Goal: Transaction & Acquisition: Download file/media

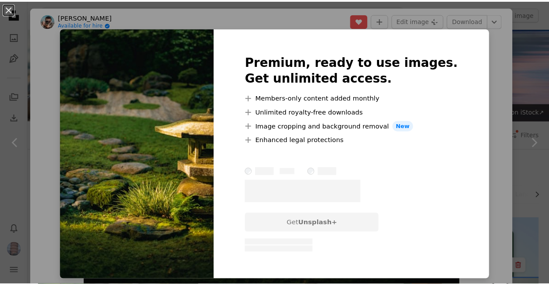
scroll to position [218, 0]
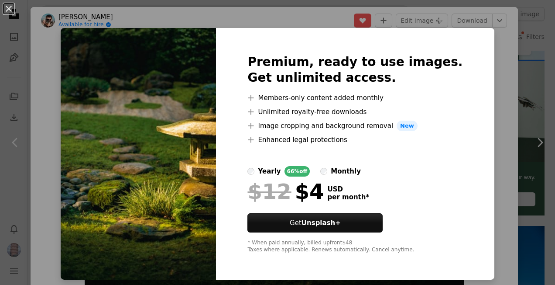
click at [174, 80] on img at bounding box center [138, 153] width 155 height 251
click at [505, 94] on div "An X shape Premium, ready to use images. Get unlimited access. A plus sign Memb…" at bounding box center [277, 142] width 555 height 285
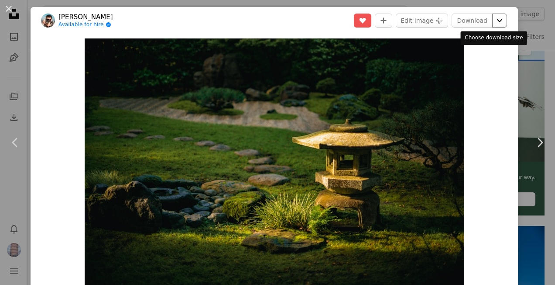
click at [497, 19] on icon "Choose download size" at bounding box center [499, 20] width 5 height 3
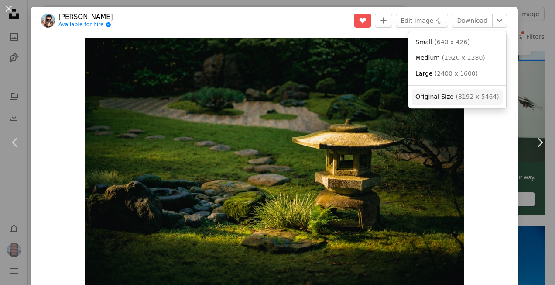
click at [462, 93] on span "( 8192 x 5464 )" at bounding box center [477, 96] width 43 height 7
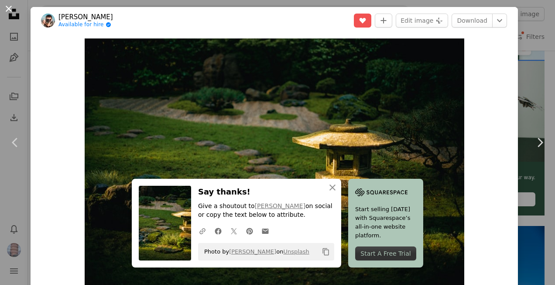
click at [9, 9] on button "An X shape" at bounding box center [8, 8] width 10 height 10
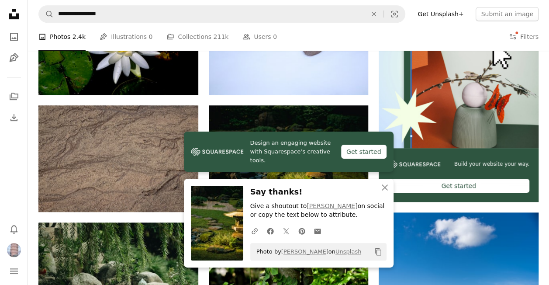
scroll to position [262, 0]
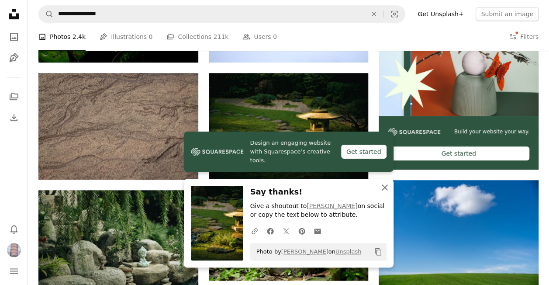
click at [382, 184] on icon "An X shape" at bounding box center [384, 187] width 10 height 10
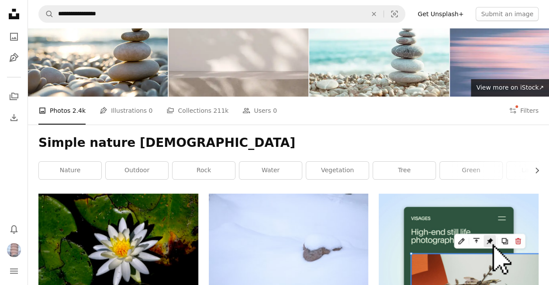
scroll to position [0, 0]
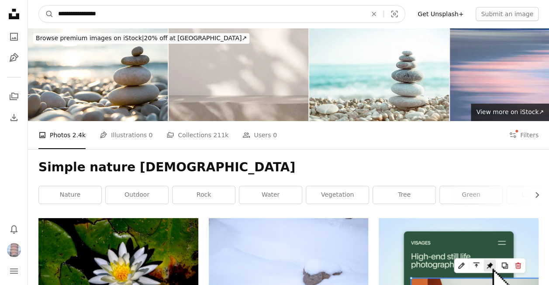
click at [159, 10] on input "**********" at bounding box center [209, 14] width 310 height 17
type input "**********"
click at [39, 6] on button "A magnifying glass" at bounding box center [46, 14] width 15 height 17
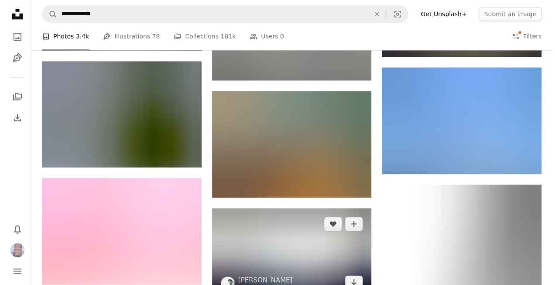
scroll to position [611, 0]
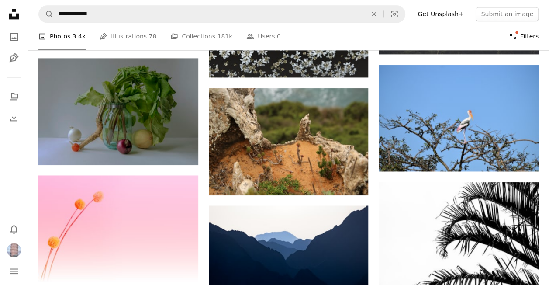
click at [525, 35] on button "Filters Filters" at bounding box center [524, 37] width 30 height 28
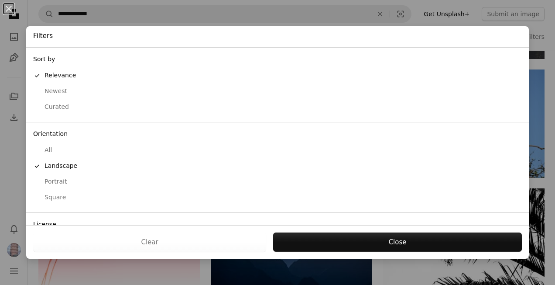
click at [78, 103] on div "Curated" at bounding box center [277, 107] width 489 height 9
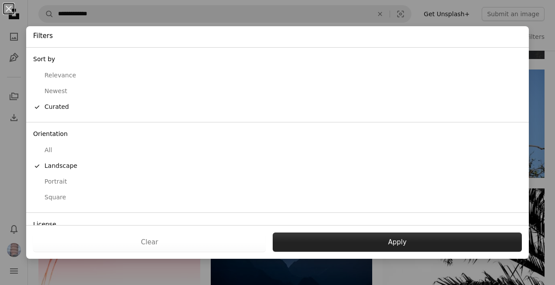
click at [348, 241] on button "Apply" at bounding box center [397, 241] width 249 height 19
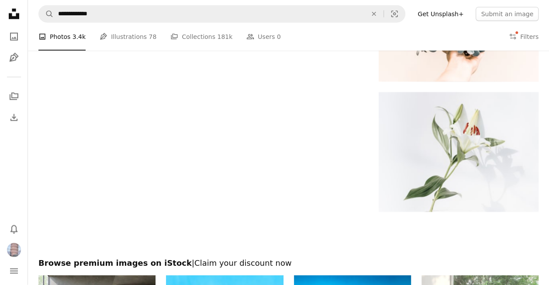
scroll to position [961, 0]
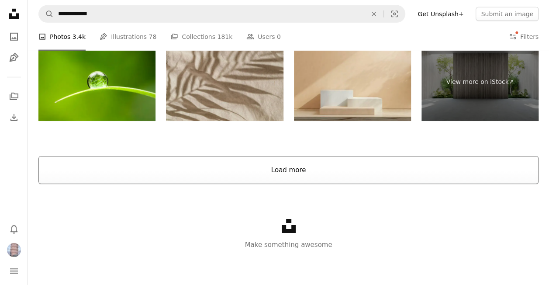
click at [304, 177] on button "Load more" at bounding box center [288, 170] width 500 height 28
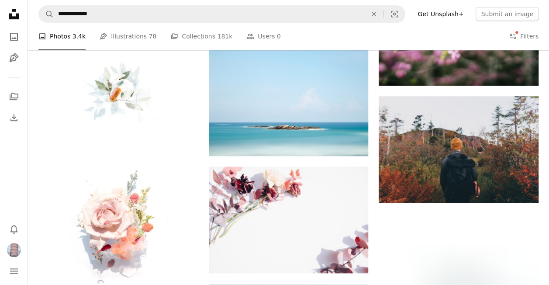
scroll to position [2201, 0]
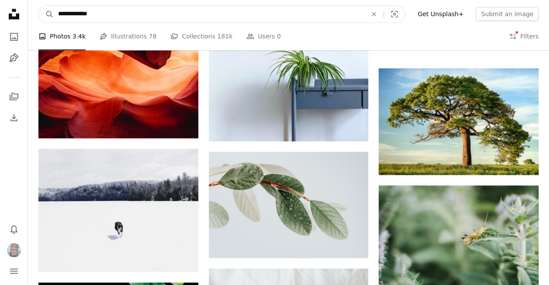
click at [141, 15] on input "**********" at bounding box center [209, 14] width 310 height 17
type input "**********"
click at [39, 6] on button "A magnifying glass" at bounding box center [46, 14] width 15 height 17
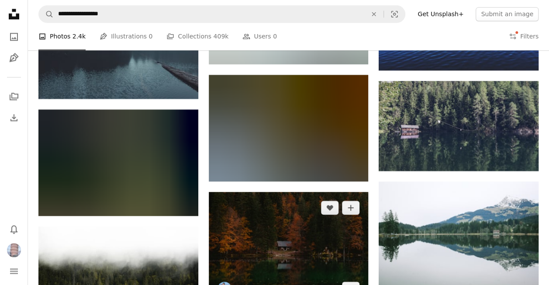
scroll to position [655, 0]
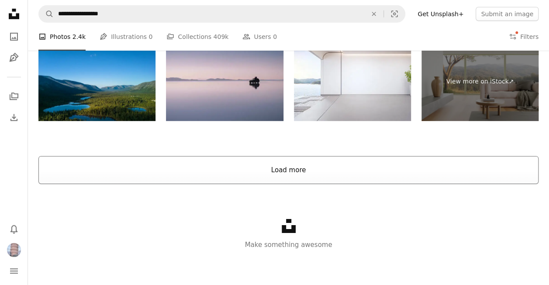
click at [289, 169] on button "Load more" at bounding box center [288, 170] width 500 height 28
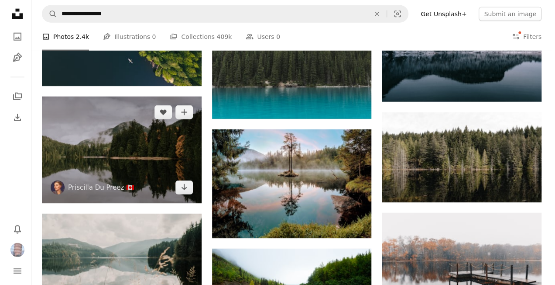
scroll to position [1127, 0]
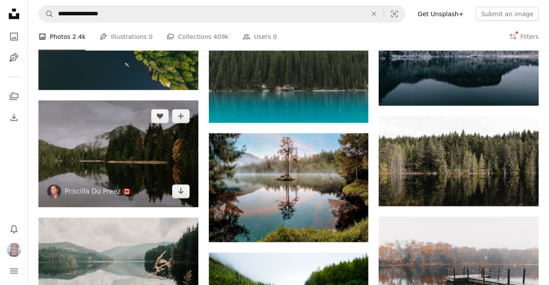
click at [115, 150] on img at bounding box center [118, 153] width 160 height 107
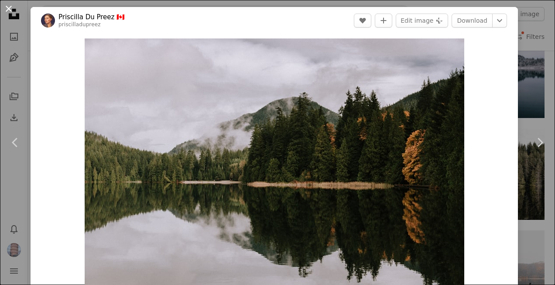
click at [10, 10] on button "An X shape" at bounding box center [8, 8] width 10 height 10
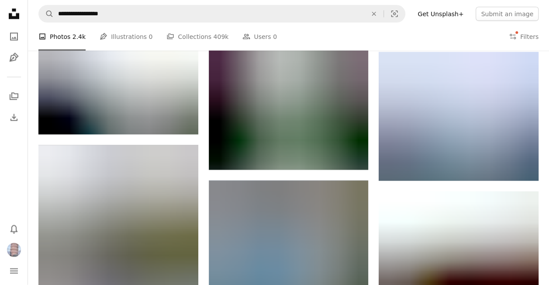
scroll to position [4271, 0]
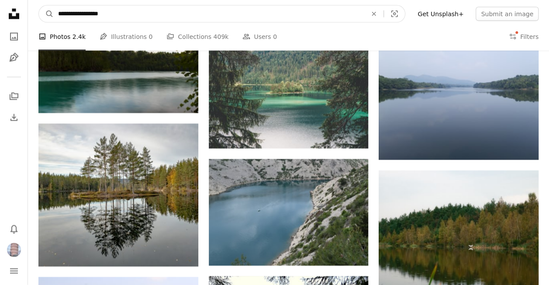
click at [149, 10] on input "**********" at bounding box center [209, 14] width 310 height 17
drag, startPoint x: 80, startPoint y: 13, endPoint x: 45, endPoint y: 14, distance: 35.4
click at [45, 14] on form "**********" at bounding box center [221, 13] width 367 height 17
type input "******"
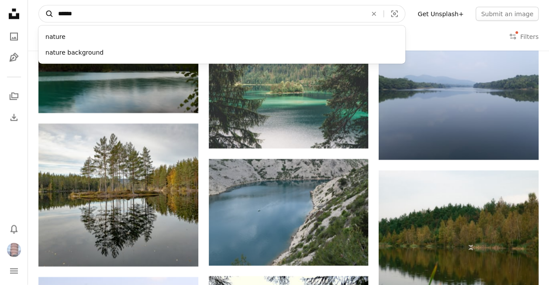
click button "A magnifying glass" at bounding box center [46, 14] width 15 height 17
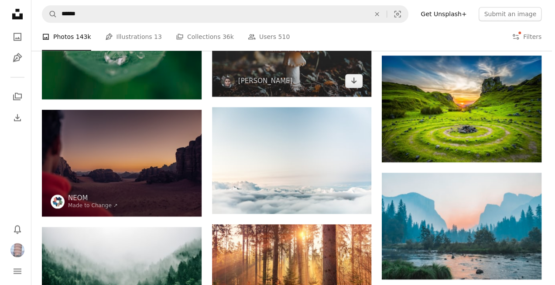
scroll to position [480, 0]
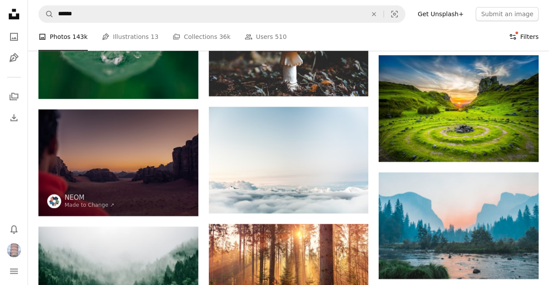
click at [527, 40] on button "Filters Filters" at bounding box center [524, 37] width 30 height 28
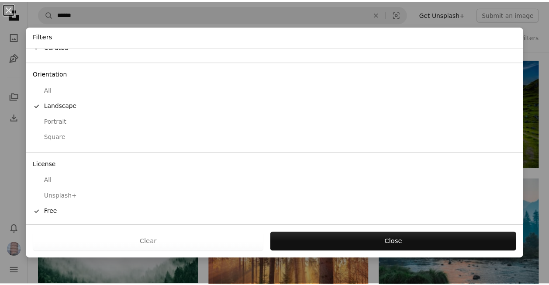
scroll to position [60, 0]
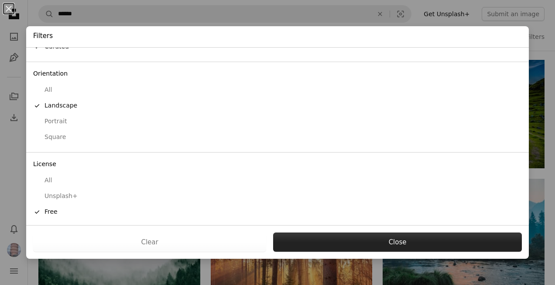
click at [338, 238] on button "Close" at bounding box center [397, 241] width 249 height 19
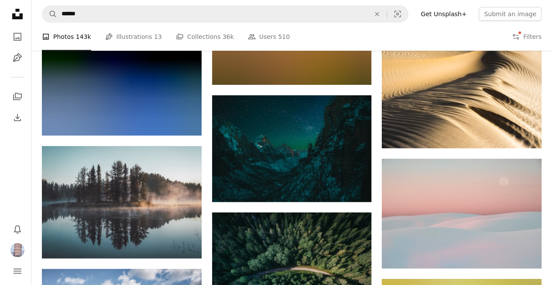
scroll to position [6942, 0]
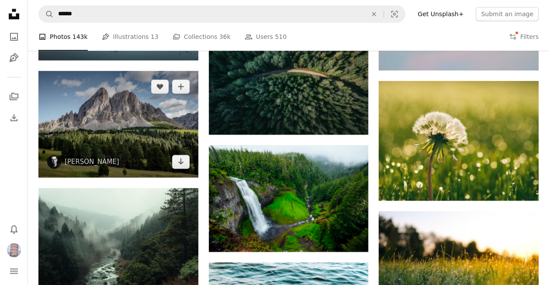
click at [135, 133] on img at bounding box center [118, 124] width 160 height 107
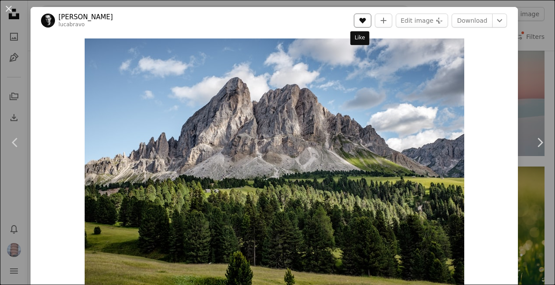
click at [360, 19] on icon "Like" at bounding box center [363, 21] width 7 height 6
click at [10, 10] on button "An X shape" at bounding box center [8, 8] width 10 height 10
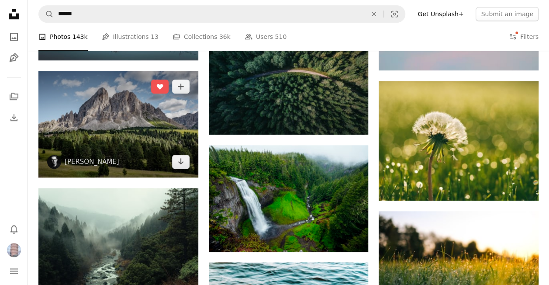
click at [137, 119] on img at bounding box center [118, 124] width 160 height 107
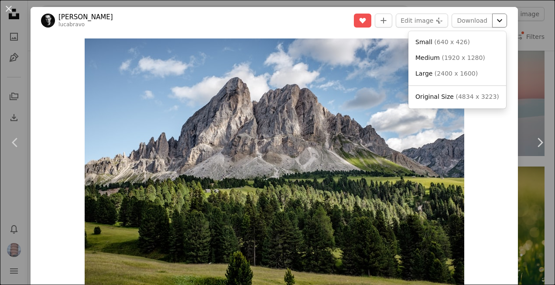
click at [497, 22] on icon "Chevron down" at bounding box center [500, 20] width 14 height 10
click at [463, 98] on span "( 4834 x 3223 )" at bounding box center [477, 96] width 43 height 7
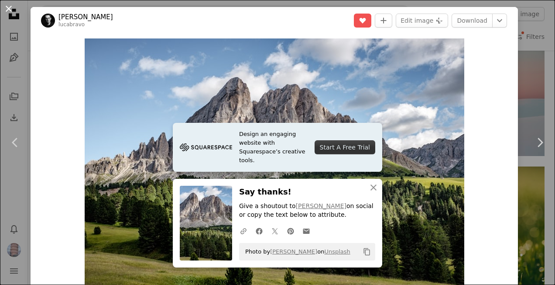
click at [9, 7] on button "An X shape" at bounding box center [8, 8] width 10 height 10
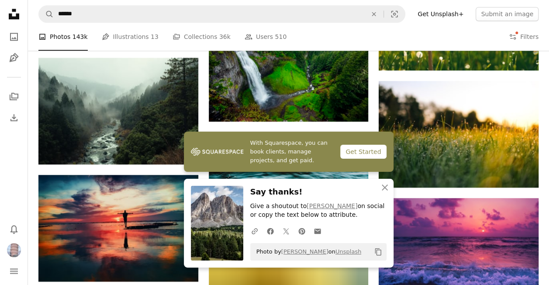
scroll to position [7073, 0]
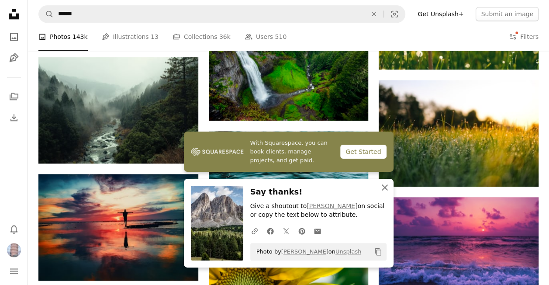
click at [387, 184] on icon "An X shape" at bounding box center [384, 187] width 10 height 10
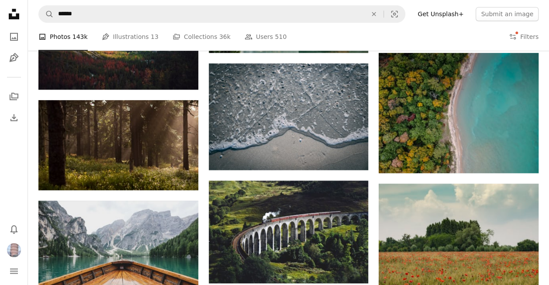
scroll to position [8645, 0]
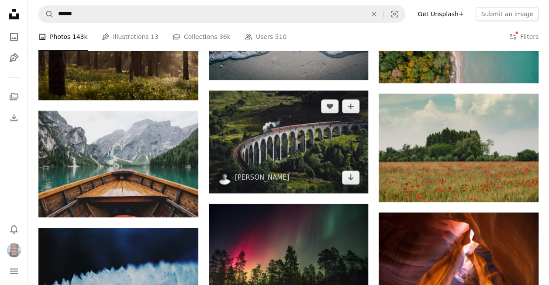
click at [303, 154] on img at bounding box center [289, 141] width 160 height 102
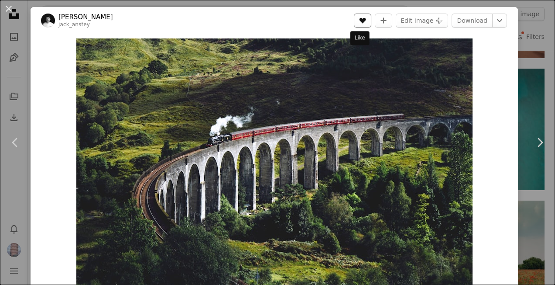
click at [361, 21] on icon "Like" at bounding box center [363, 21] width 7 height 6
click at [493, 19] on icon "Chevron down" at bounding box center [500, 20] width 14 height 10
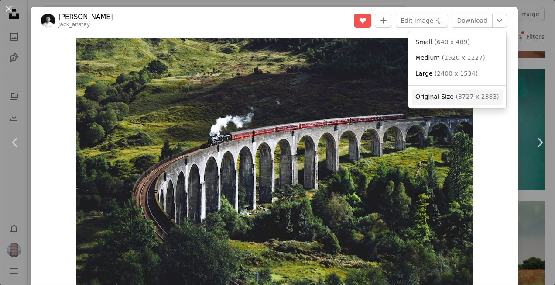
click at [452, 95] on span "Original Size ( 3727 x 2383 )" at bounding box center [458, 97] width 84 height 9
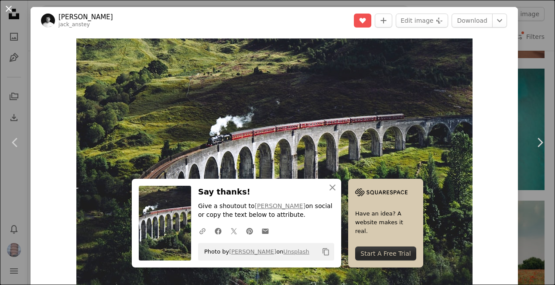
drag, startPoint x: 8, startPoint y: 9, endPoint x: 194, endPoint y: 92, distance: 204.1
click at [8, 9] on button "An X shape" at bounding box center [8, 8] width 10 height 10
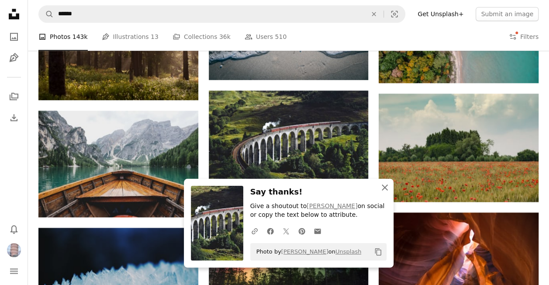
click at [386, 186] on icon "An X shape" at bounding box center [384, 187] width 10 height 10
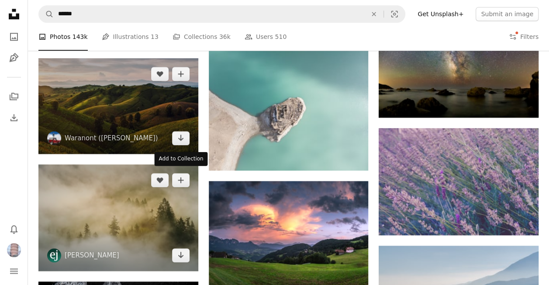
scroll to position [11920, 0]
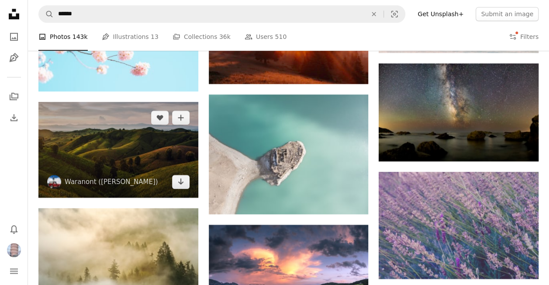
click at [145, 152] on img at bounding box center [118, 150] width 160 height 96
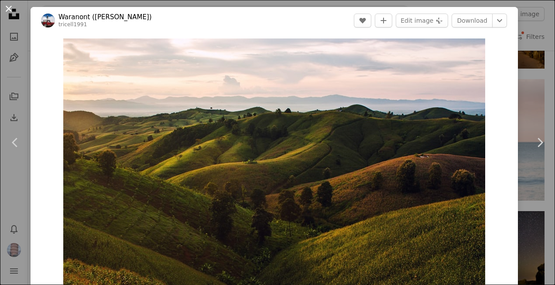
click at [12, 10] on button "An X shape" at bounding box center [8, 8] width 10 height 10
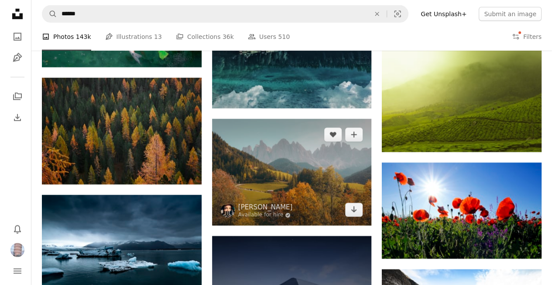
scroll to position [12881, 0]
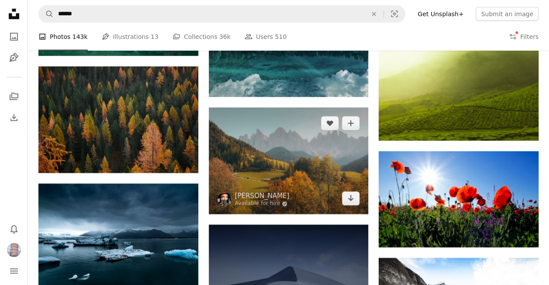
click at [287, 153] on img at bounding box center [289, 160] width 160 height 107
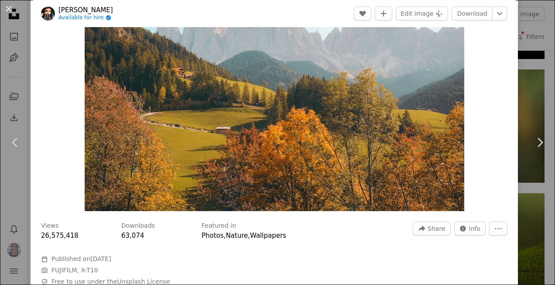
scroll to position [87, 0]
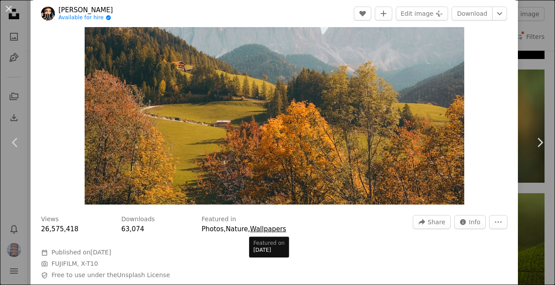
click at [254, 226] on link "Wallpapers" at bounding box center [268, 229] width 36 height 8
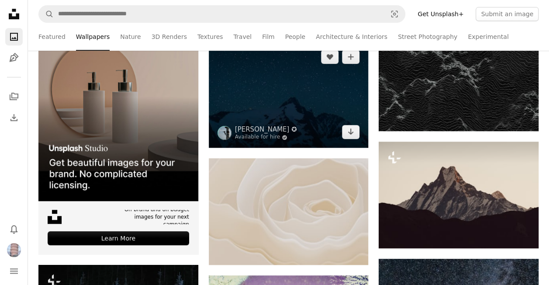
scroll to position [131, 0]
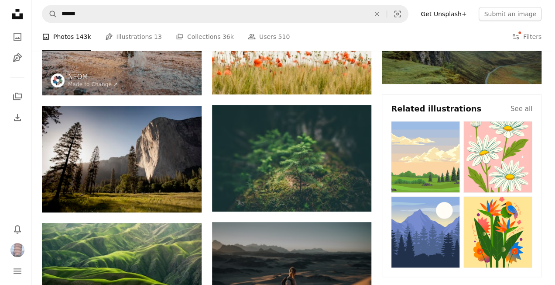
scroll to position [12881, 0]
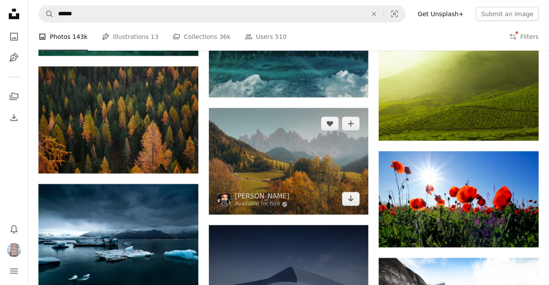
click at [312, 159] on img at bounding box center [289, 161] width 160 height 107
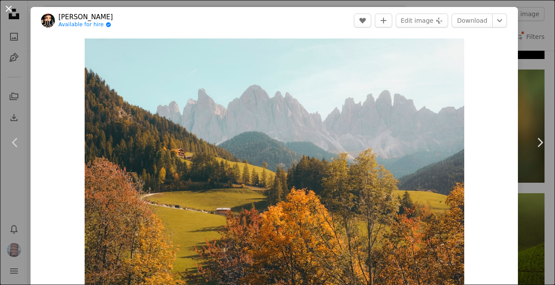
click at [9, 9] on button "An X shape" at bounding box center [8, 8] width 10 height 10
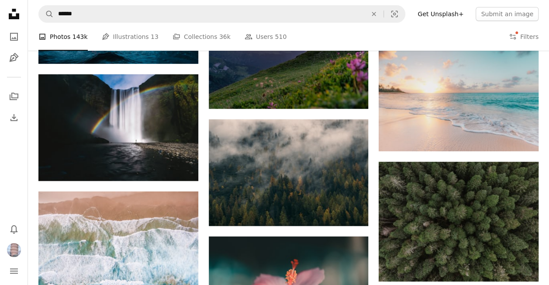
scroll to position [2548, 0]
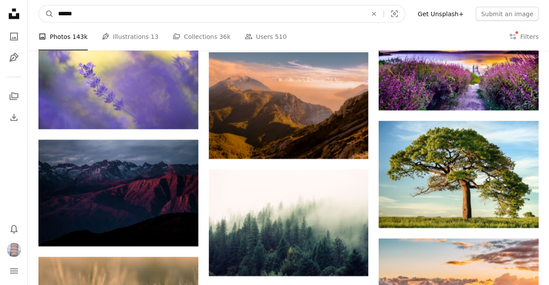
click at [98, 16] on input "******" at bounding box center [209, 14] width 310 height 17
type input "**********"
click at [39, 6] on button "A magnifying glass" at bounding box center [46, 14] width 15 height 17
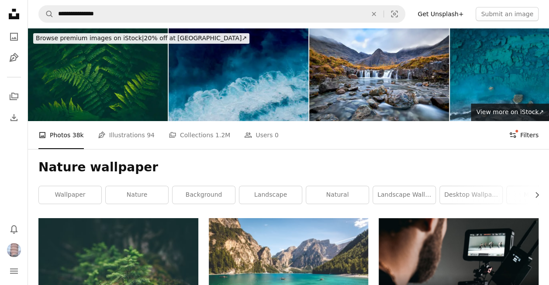
click at [525, 133] on button "Filters Filters" at bounding box center [524, 135] width 30 height 28
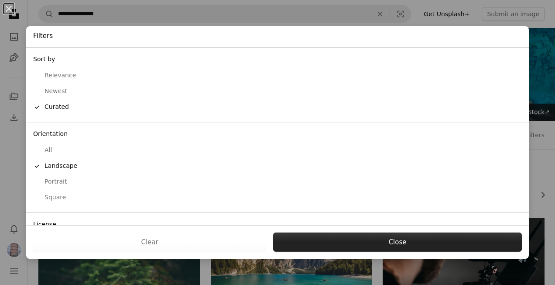
click at [385, 237] on button "Close" at bounding box center [397, 241] width 249 height 19
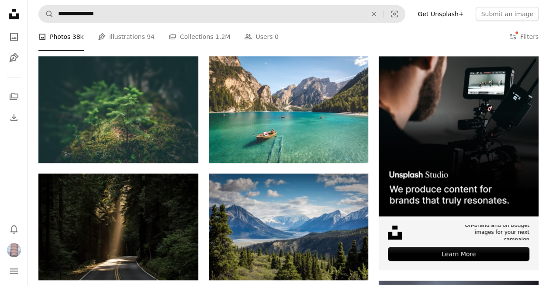
scroll to position [175, 0]
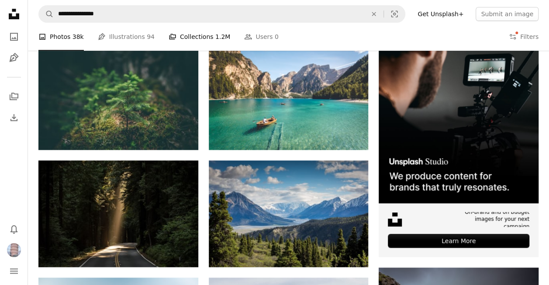
click at [198, 38] on link "A stack of folders Collections 1.2M" at bounding box center [200, 37] width 62 height 28
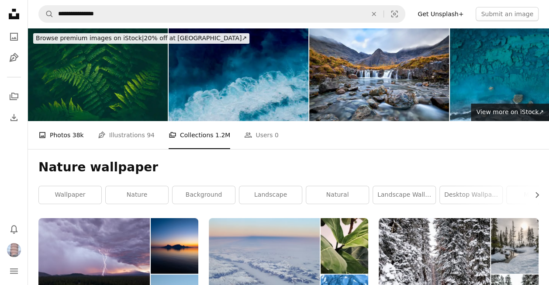
click at [59, 138] on link "A photo Photos 38k" at bounding box center [60, 135] width 45 height 28
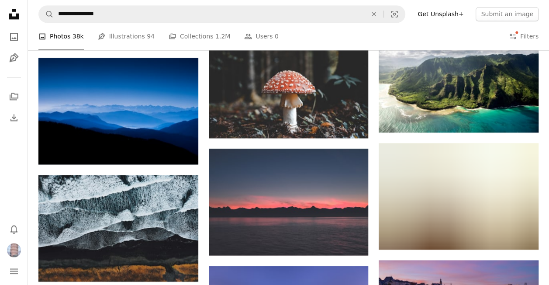
scroll to position [786, 0]
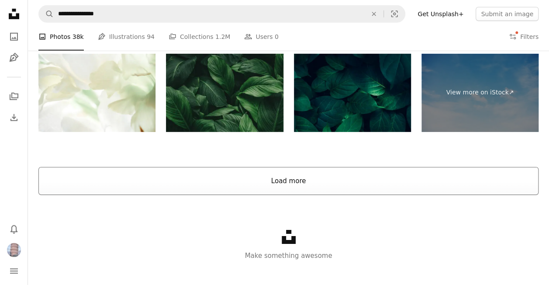
click at [306, 187] on button "Load more" at bounding box center [288, 181] width 500 height 28
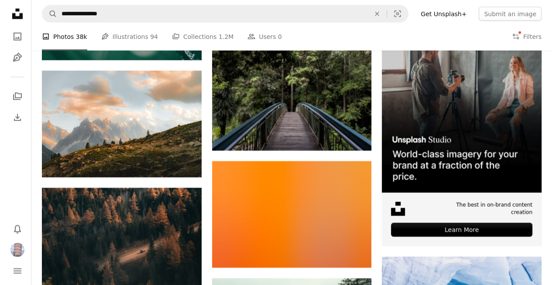
scroll to position [2529, 0]
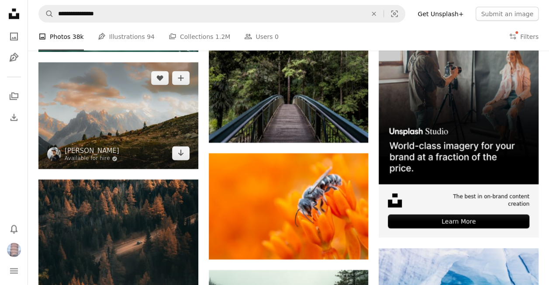
click at [141, 129] on img at bounding box center [118, 115] width 160 height 107
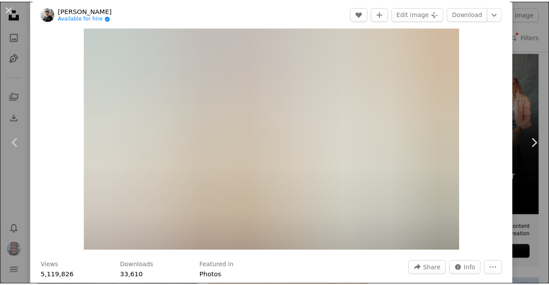
scroll to position [44, 0]
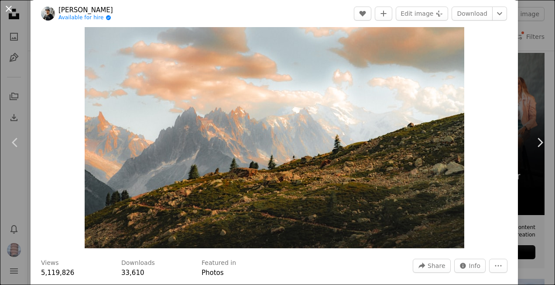
click at [10, 5] on button "An X shape" at bounding box center [8, 8] width 10 height 10
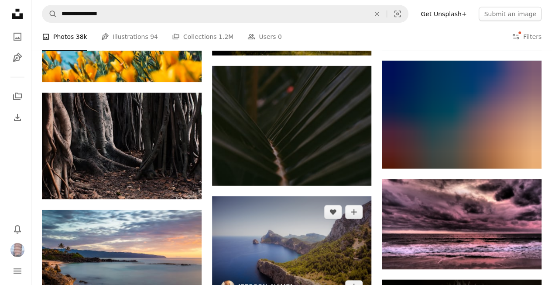
scroll to position [2966, 0]
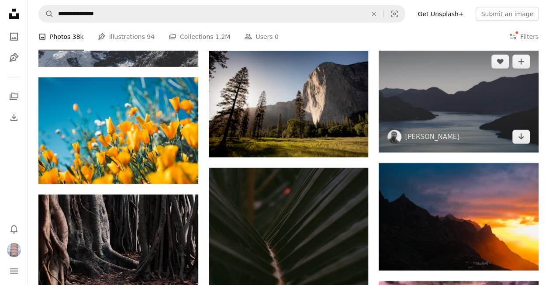
click at [455, 129] on img at bounding box center [459, 99] width 160 height 107
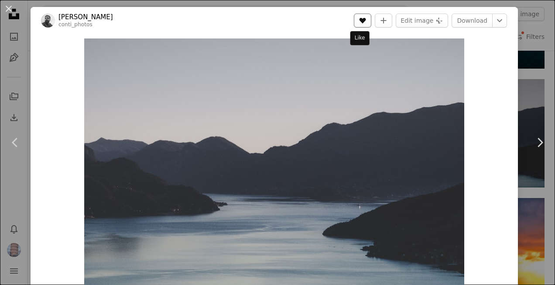
click at [360, 20] on icon "Like" at bounding box center [363, 21] width 7 height 6
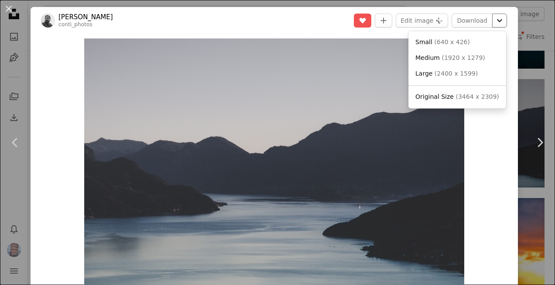
click at [497, 21] on icon "Choose download size" at bounding box center [499, 20] width 5 height 3
click at [457, 98] on span "( 3464 x 2309 )" at bounding box center [477, 96] width 43 height 7
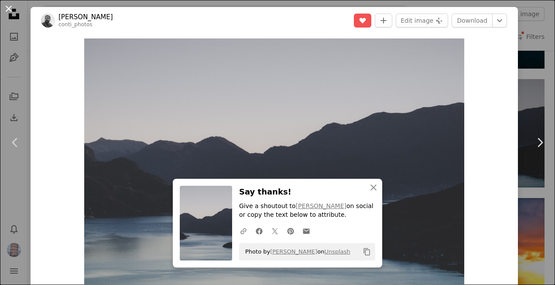
click at [7, 7] on button "An X shape" at bounding box center [8, 8] width 10 height 10
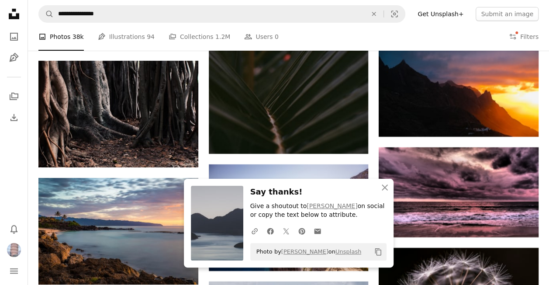
scroll to position [3141, 0]
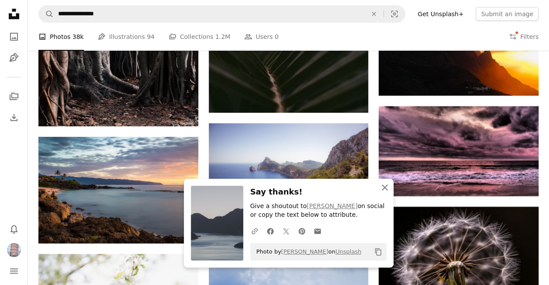
click at [388, 186] on icon "An X shape" at bounding box center [384, 187] width 10 height 10
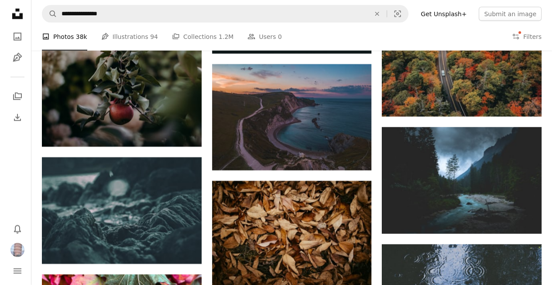
scroll to position [4189, 0]
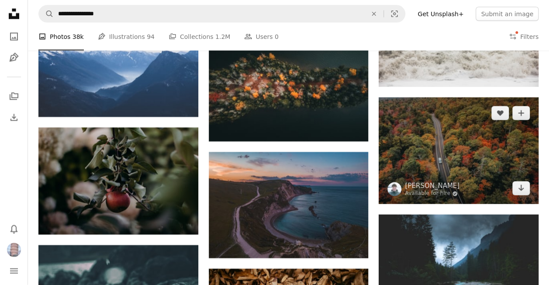
click at [438, 171] on img at bounding box center [459, 150] width 160 height 107
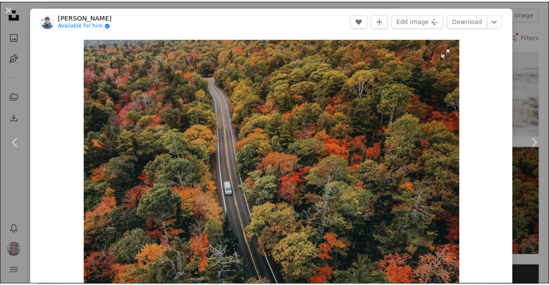
scroll to position [44, 0]
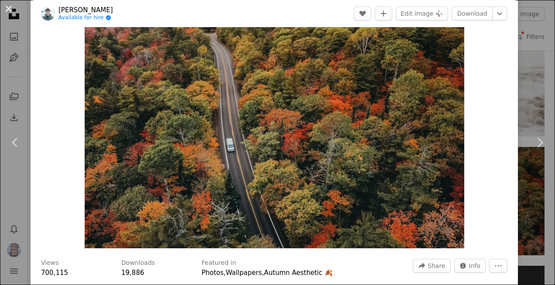
click at [10, 9] on button "An X shape" at bounding box center [8, 8] width 10 height 10
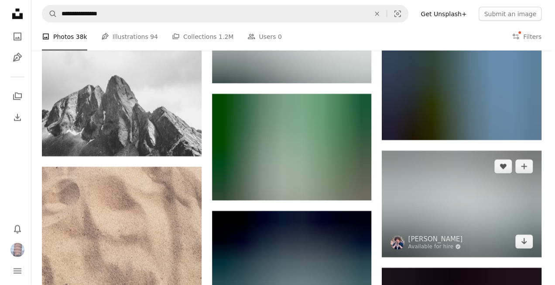
scroll to position [5717, 0]
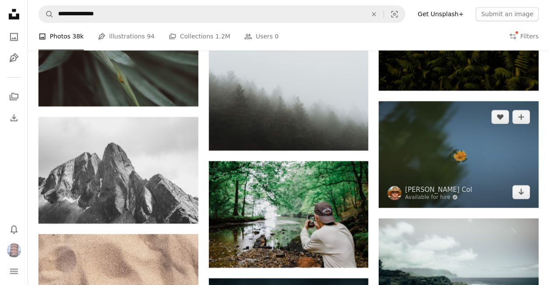
click at [422, 183] on img at bounding box center [459, 154] width 160 height 107
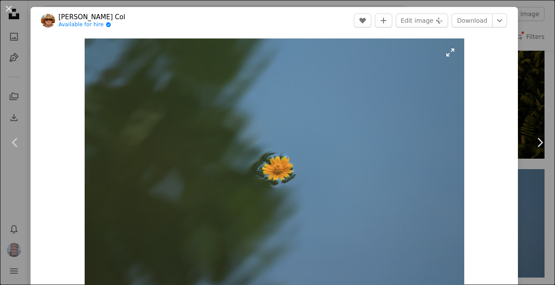
click at [160, 106] on img "Zoom in on this image" at bounding box center [275, 164] width 380 height 253
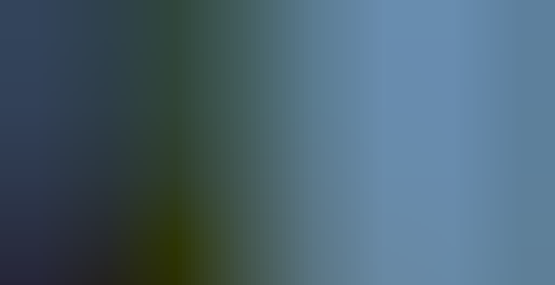
scroll to position [38, 0]
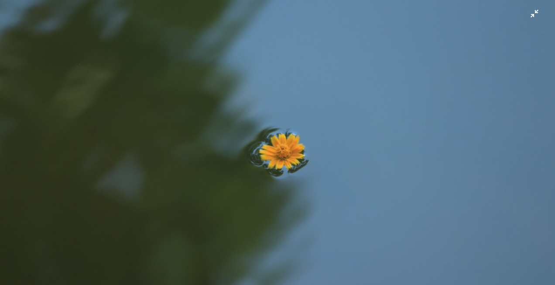
click at [529, 14] on img "Zoom out on this image" at bounding box center [278, 146] width 556 height 371
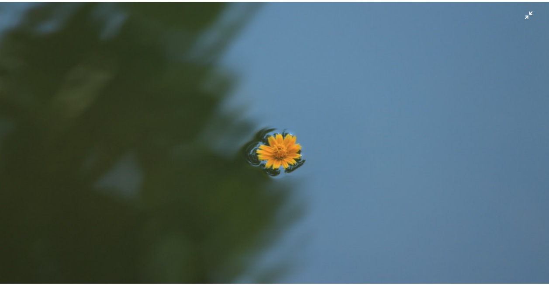
scroll to position [7, 0]
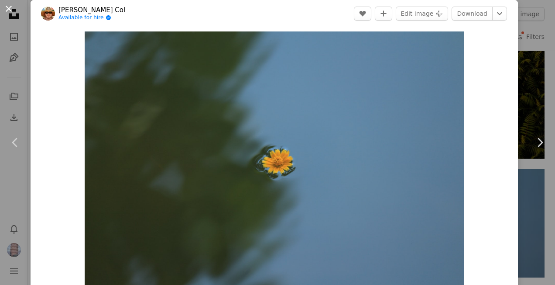
click at [10, 8] on button "An X shape" at bounding box center [8, 8] width 10 height 10
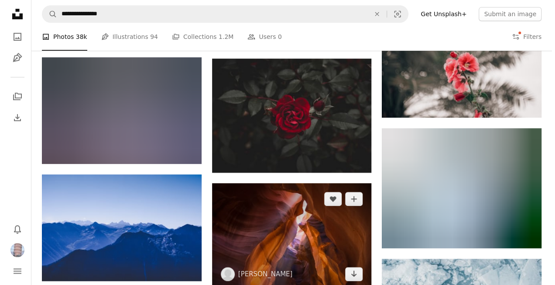
scroll to position [6808, 0]
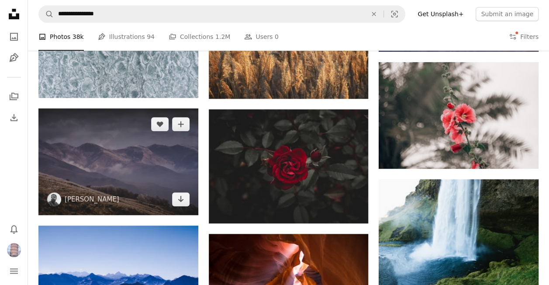
click at [126, 157] on img at bounding box center [118, 161] width 160 height 107
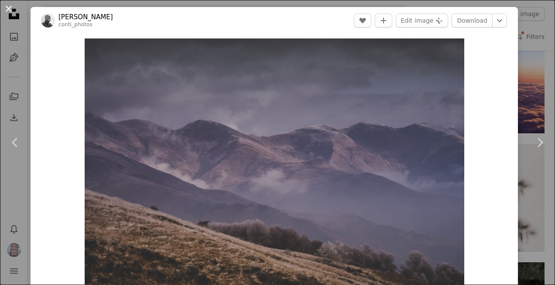
click at [5, 11] on button "An X shape" at bounding box center [8, 8] width 10 height 10
